Goal: Information Seeking & Learning: Learn about a topic

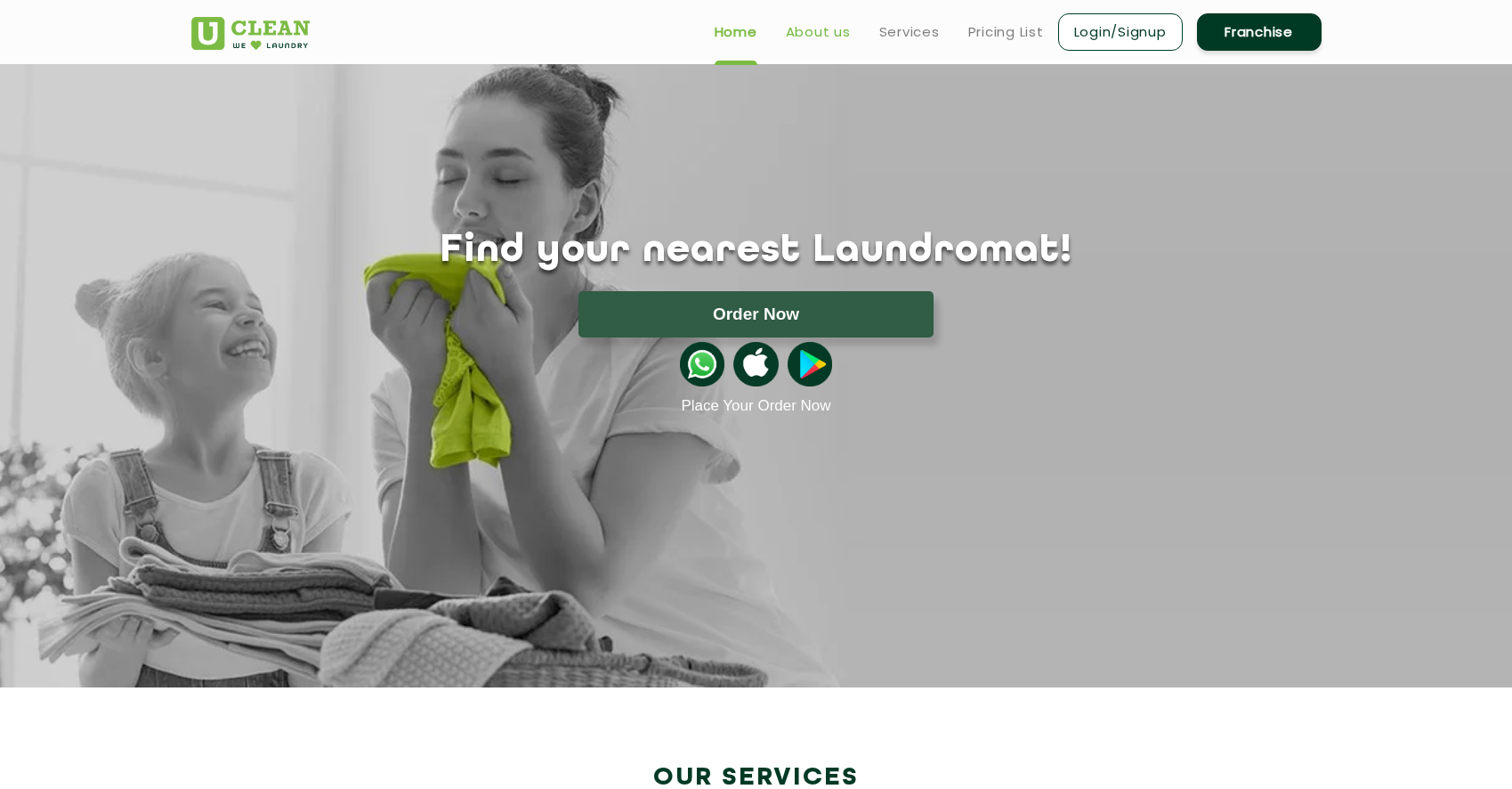
click at [832, 27] on link "About us" at bounding box center [818, 32] width 65 height 22
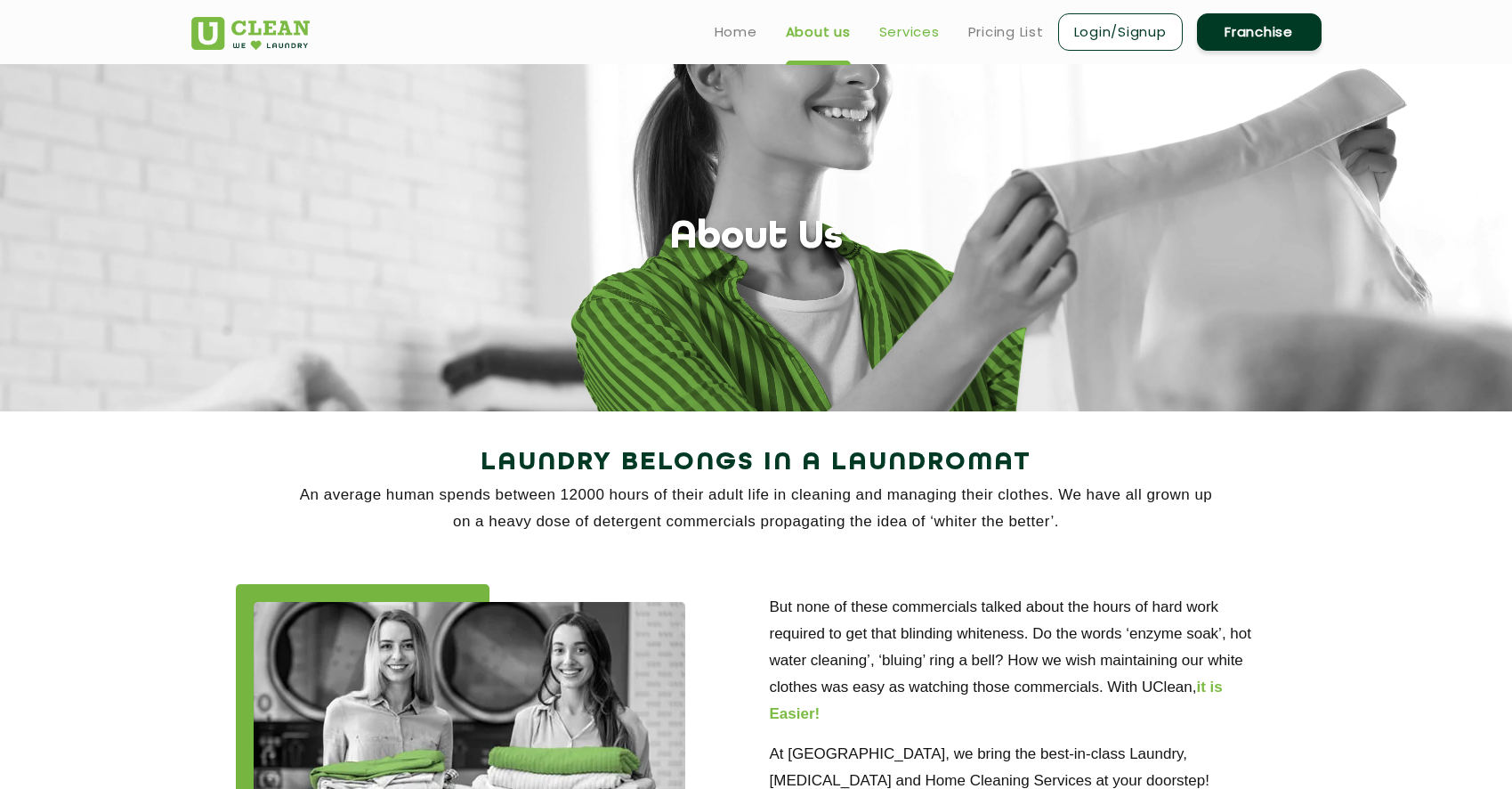
click at [898, 36] on link "Services" at bounding box center [909, 32] width 61 height 22
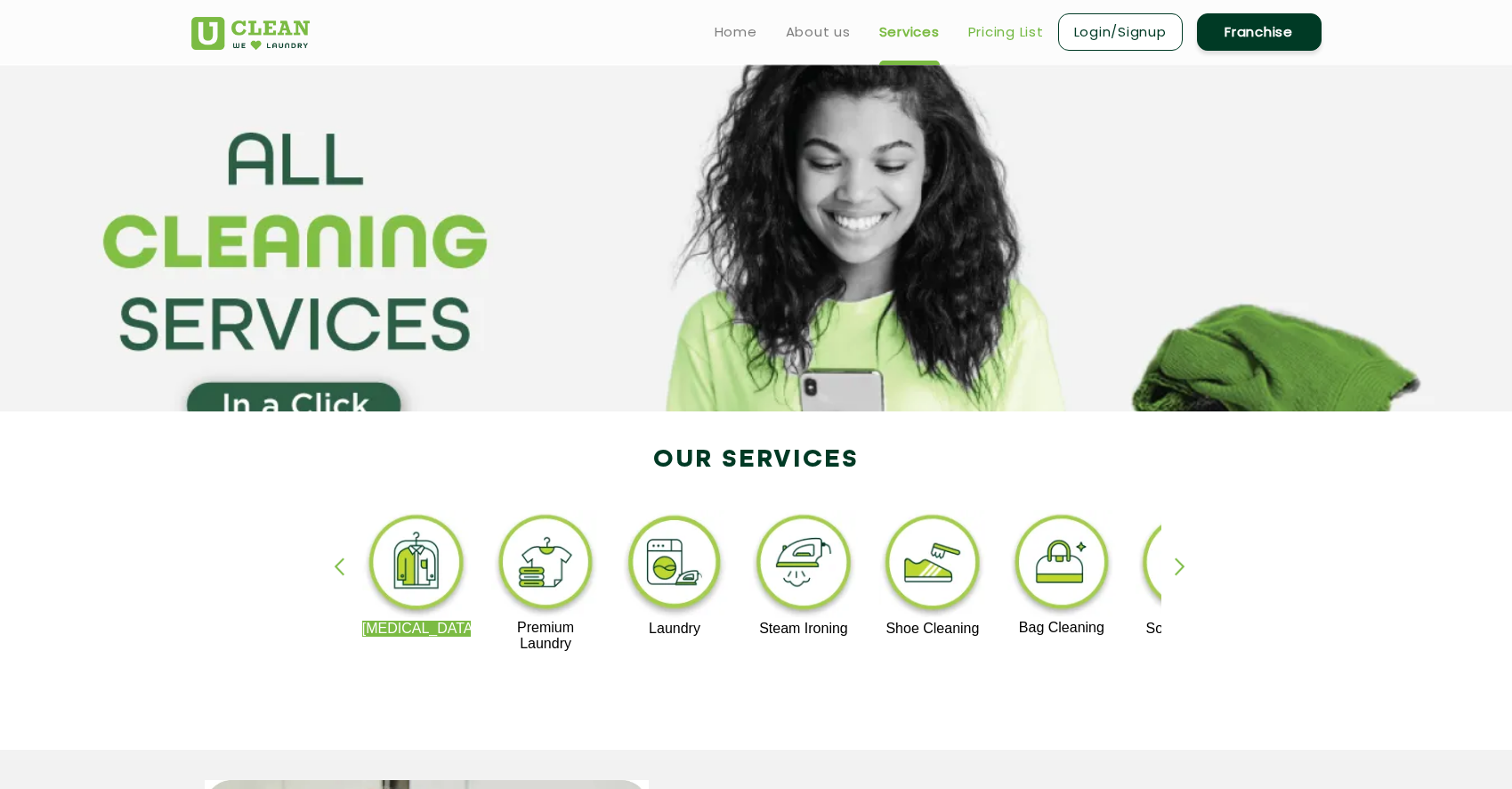
click at [1001, 35] on link "Pricing List" at bounding box center [1005, 32] width 75 height 22
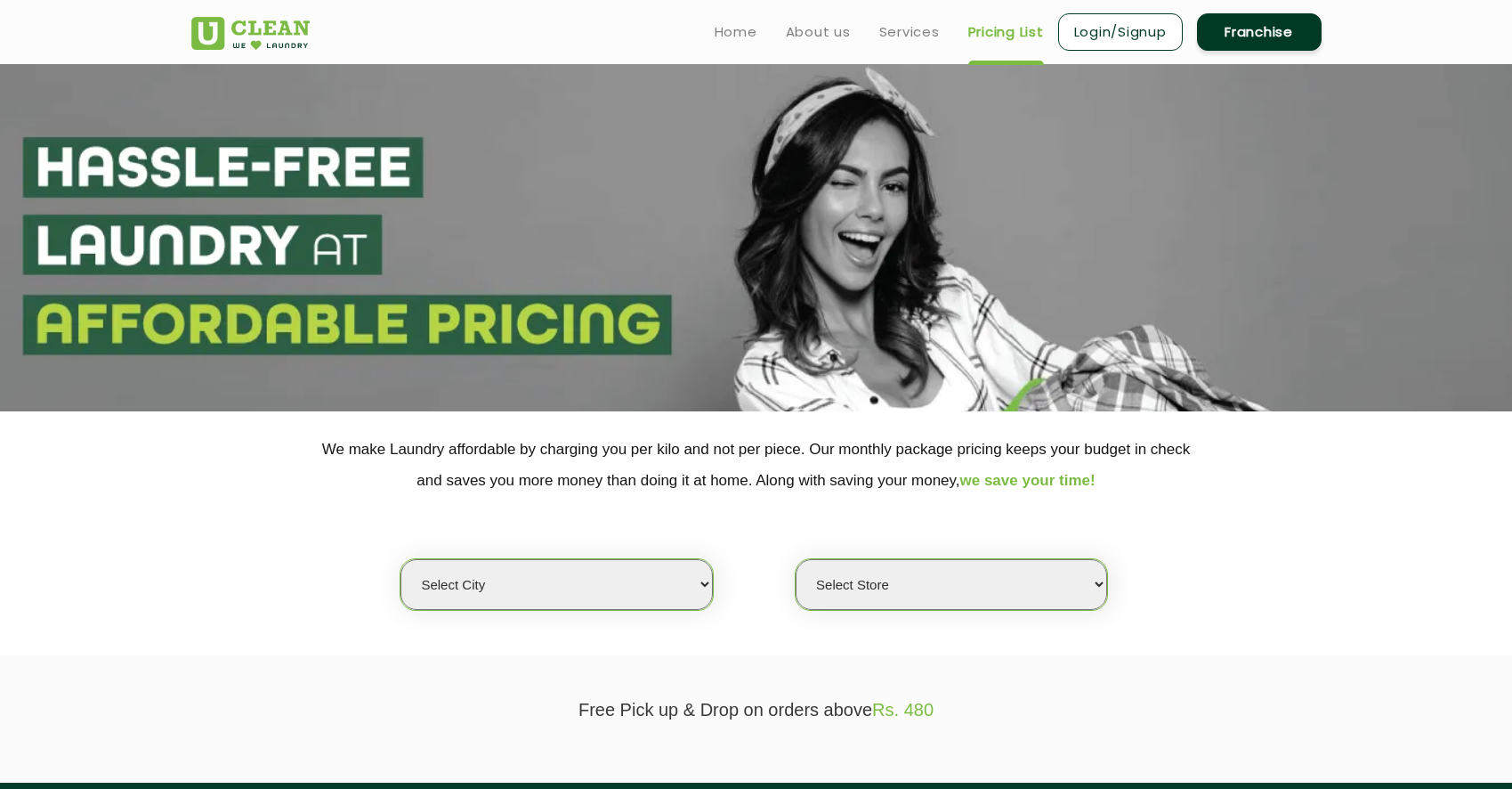
click at [541, 594] on select "Select city [GEOGRAPHIC_DATA] [GEOGRAPHIC_DATA] [GEOGRAPHIC_DATA] [GEOGRAPHIC_D…" at bounding box center [557, 584] width 312 height 51
select select "12"
click at [401, 559] on select "Select city [GEOGRAPHIC_DATA] [GEOGRAPHIC_DATA] [GEOGRAPHIC_DATA] [GEOGRAPHIC_D…" at bounding box center [557, 584] width 312 height 51
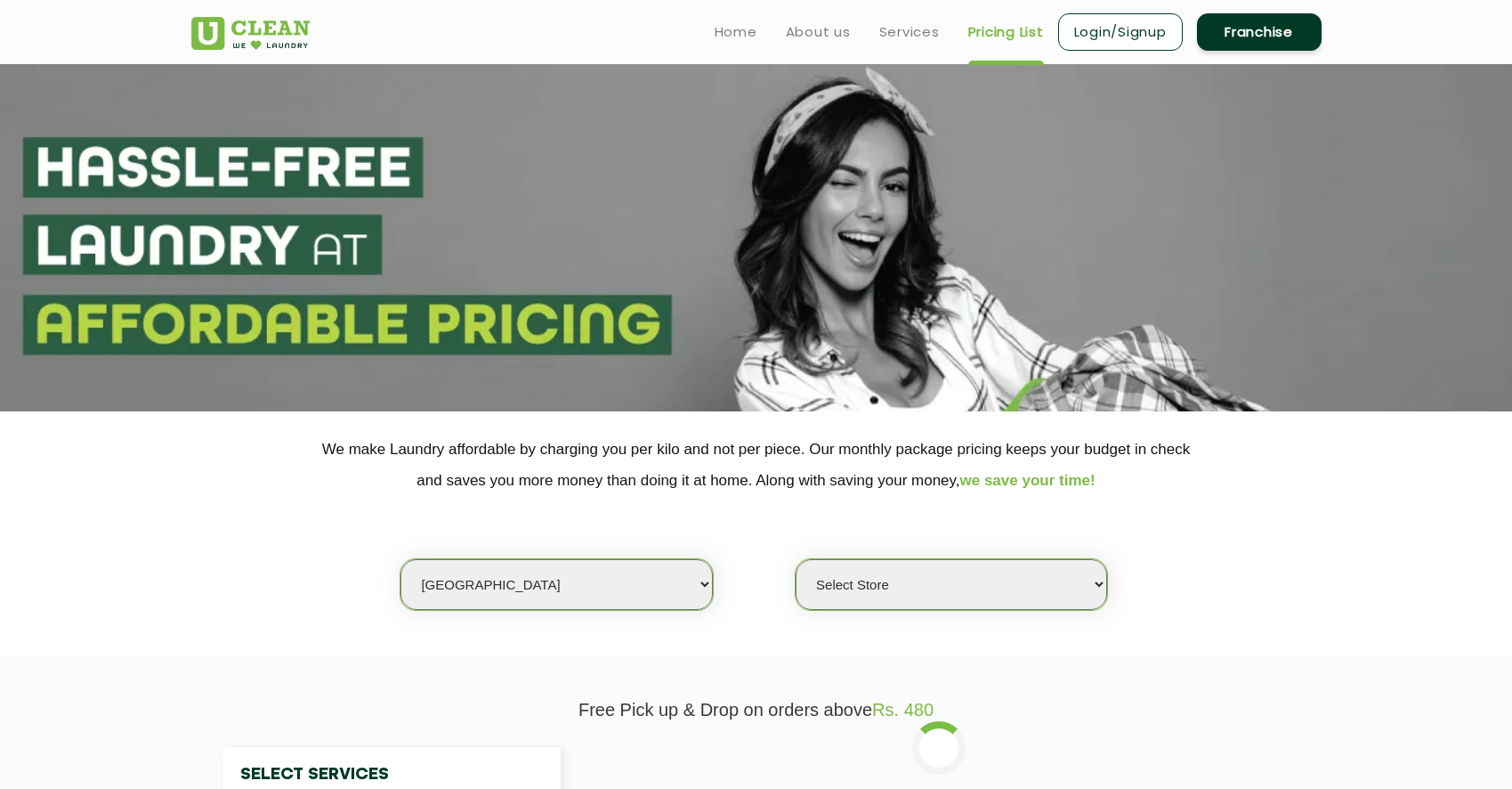
click at [899, 599] on select "Select Store UClean Shivranjani" at bounding box center [951, 584] width 312 height 51
select select "25"
click at [796, 559] on select "Select Store UClean Shivranjani" at bounding box center [951, 584] width 312 height 51
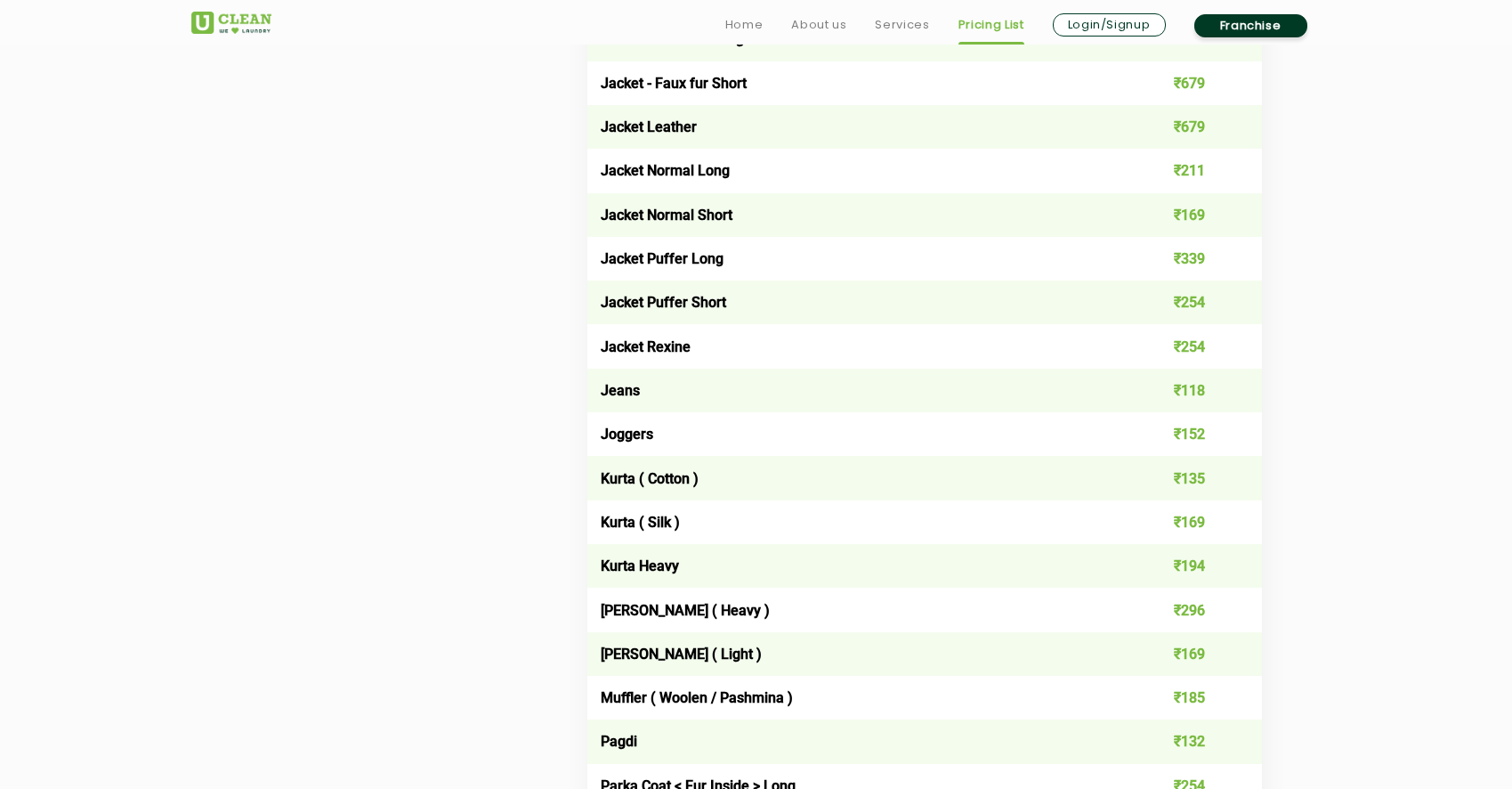
scroll to position [1522, 0]
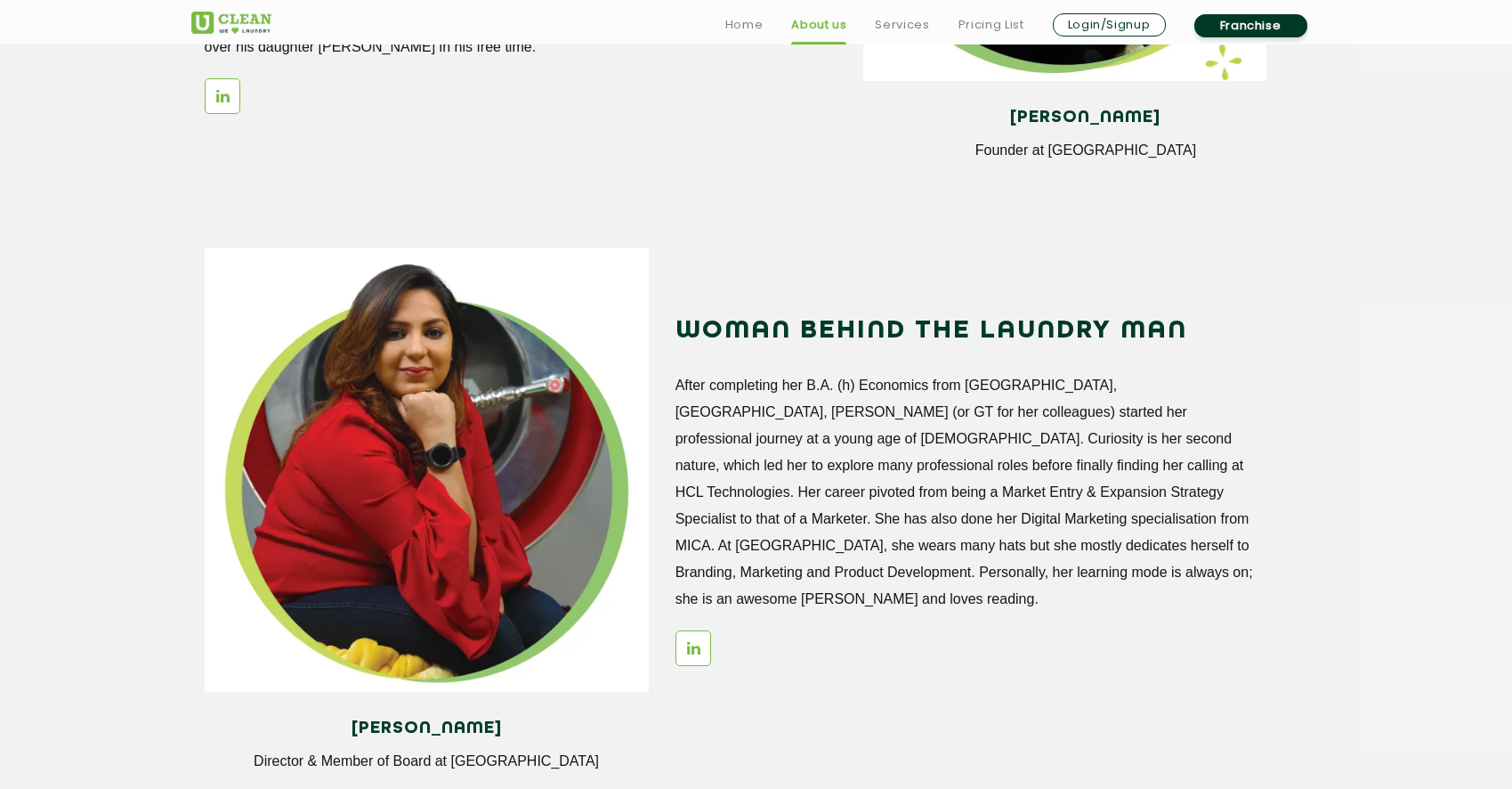
scroll to position [1964, 0]
